Goal: Information Seeking & Learning: Learn about a topic

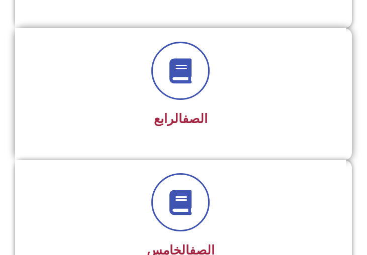
scroll to position [552, 0]
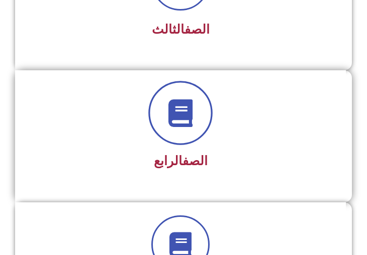
click at [192, 110] on icon at bounding box center [181, 113] width 28 height 28
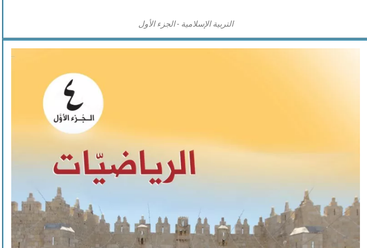
scroll to position [1156, -4]
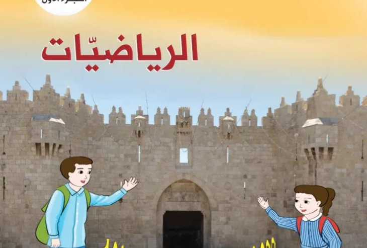
click at [199, 55] on img at bounding box center [186, 162] width 383 height 481
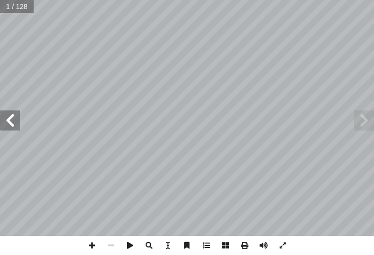
click at [14, 126] on span at bounding box center [10, 121] width 20 height 20
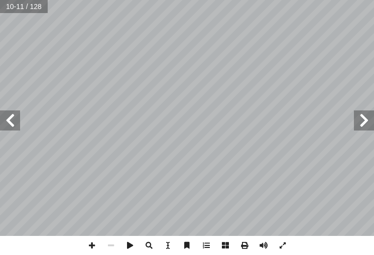
click at [14, 126] on span at bounding box center [10, 121] width 20 height 20
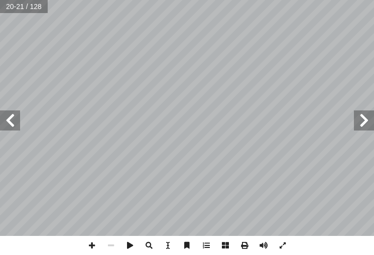
click at [14, 126] on span at bounding box center [10, 121] width 20 height 20
click at [93, 243] on span at bounding box center [91, 245] width 19 height 19
click at [4, 125] on span at bounding box center [10, 121] width 20 height 20
